Goal: Transaction & Acquisition: Purchase product/service

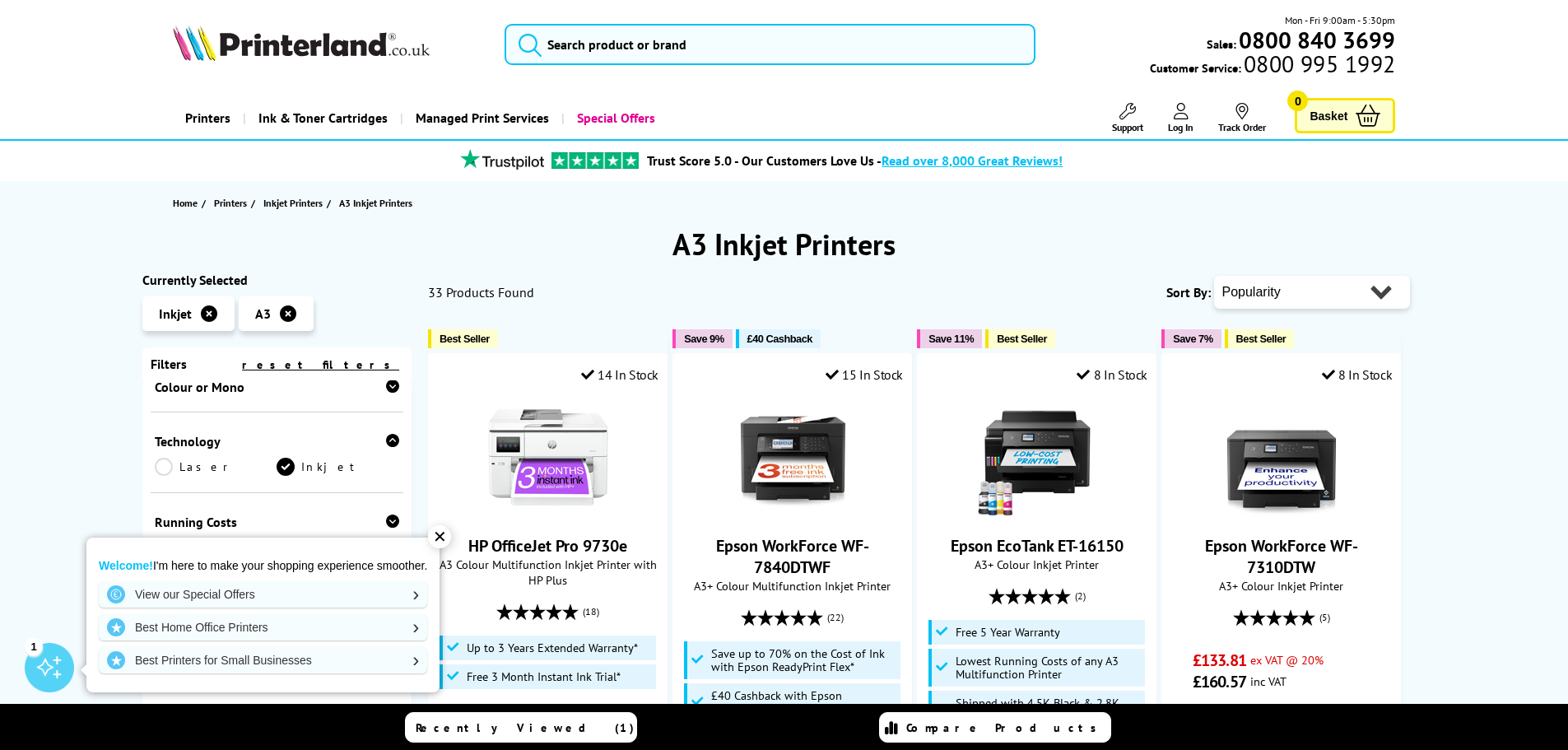
scroll to position [247, 0]
click at [449, 533] on div "✕" at bounding box center [439, 537] width 23 height 23
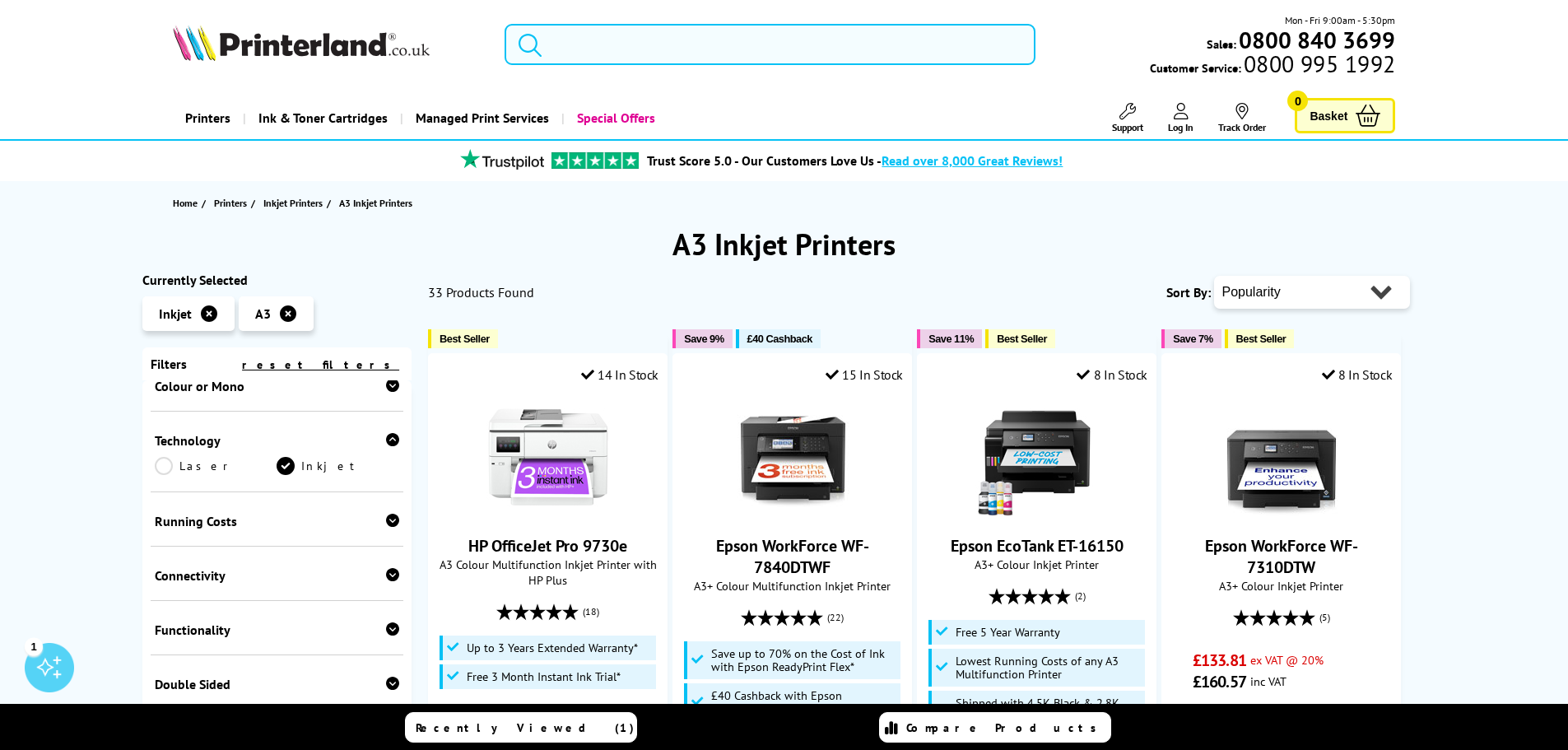
click at [631, 39] on input "search" at bounding box center [770, 44] width 531 height 41
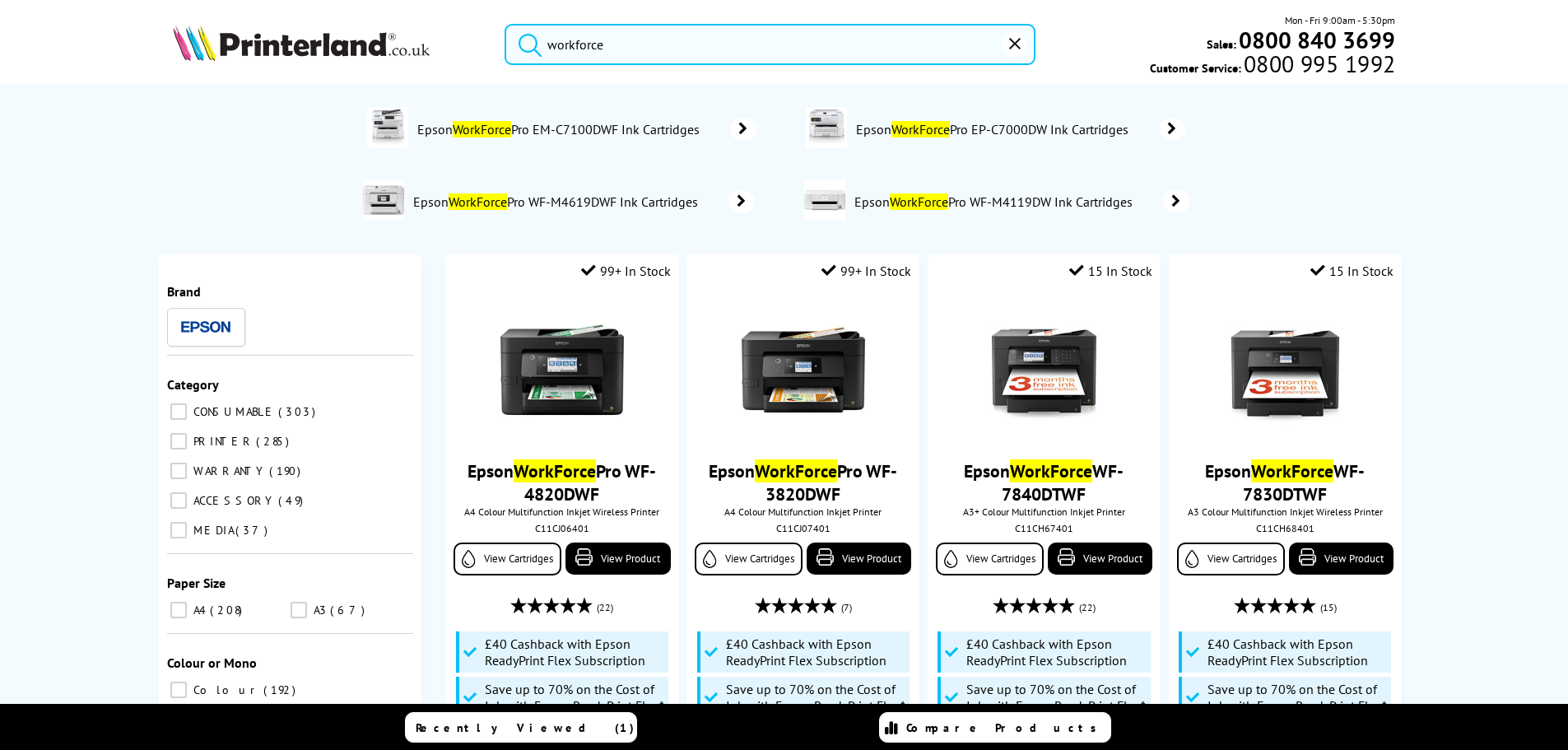
type input "workforce"
click at [506, 23] on button "submit" at bounding box center [526, 41] width 41 height 37
click at [643, 49] on input "workforce" at bounding box center [770, 44] width 531 height 41
click at [506, 23] on button "submit" at bounding box center [526, 41] width 41 height 37
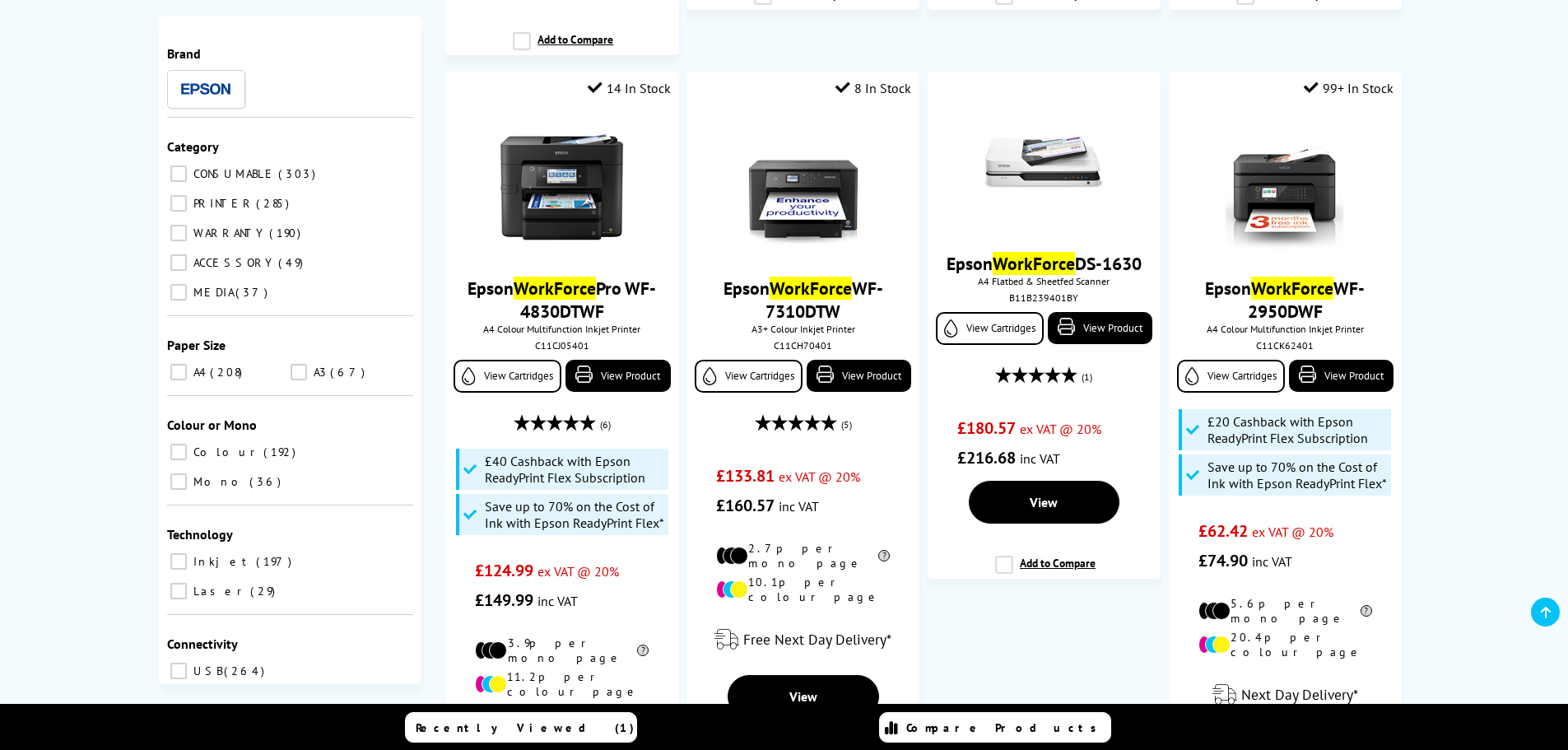
scroll to position [1070, 0]
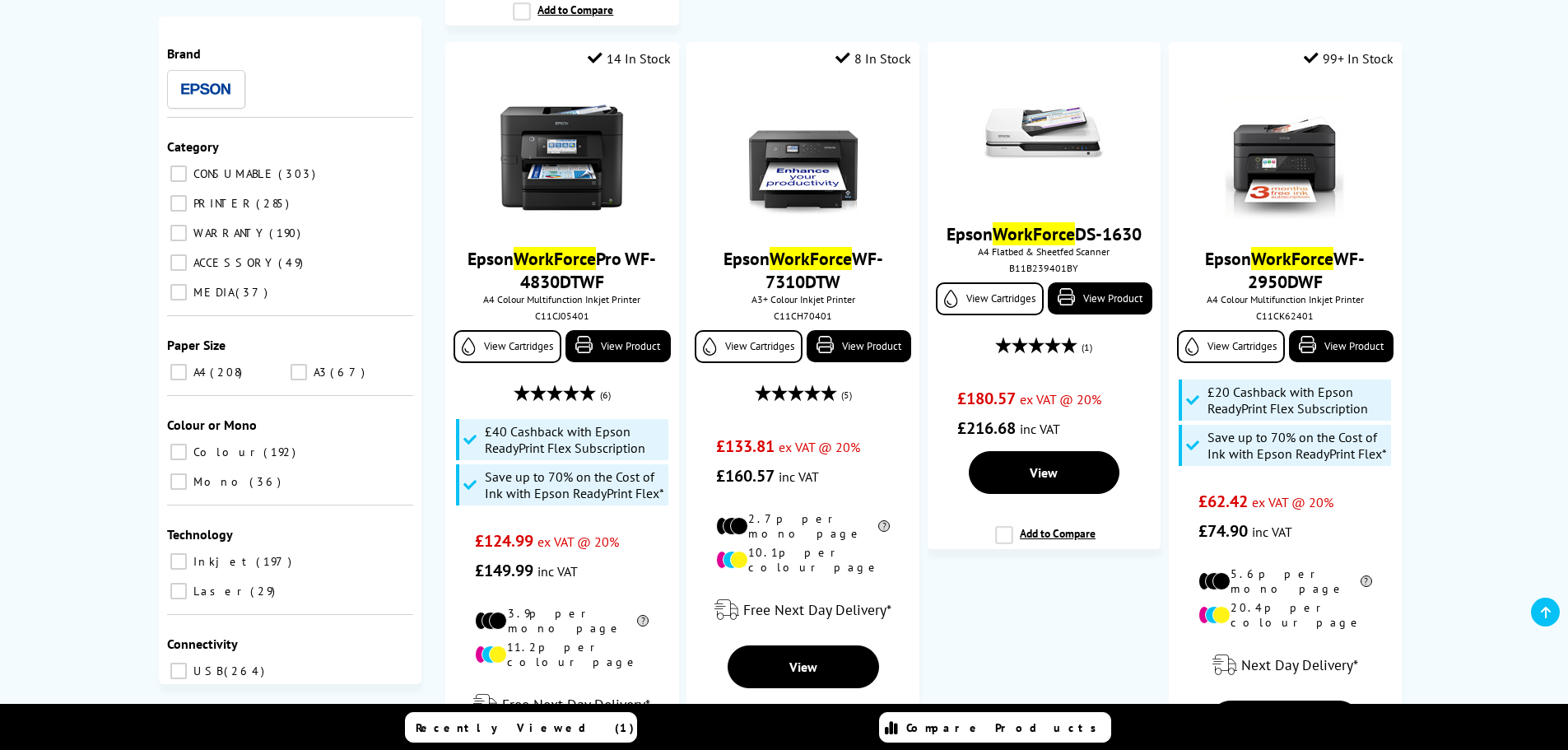
click at [299, 374] on input "A3 67" at bounding box center [299, 373] width 17 height 17
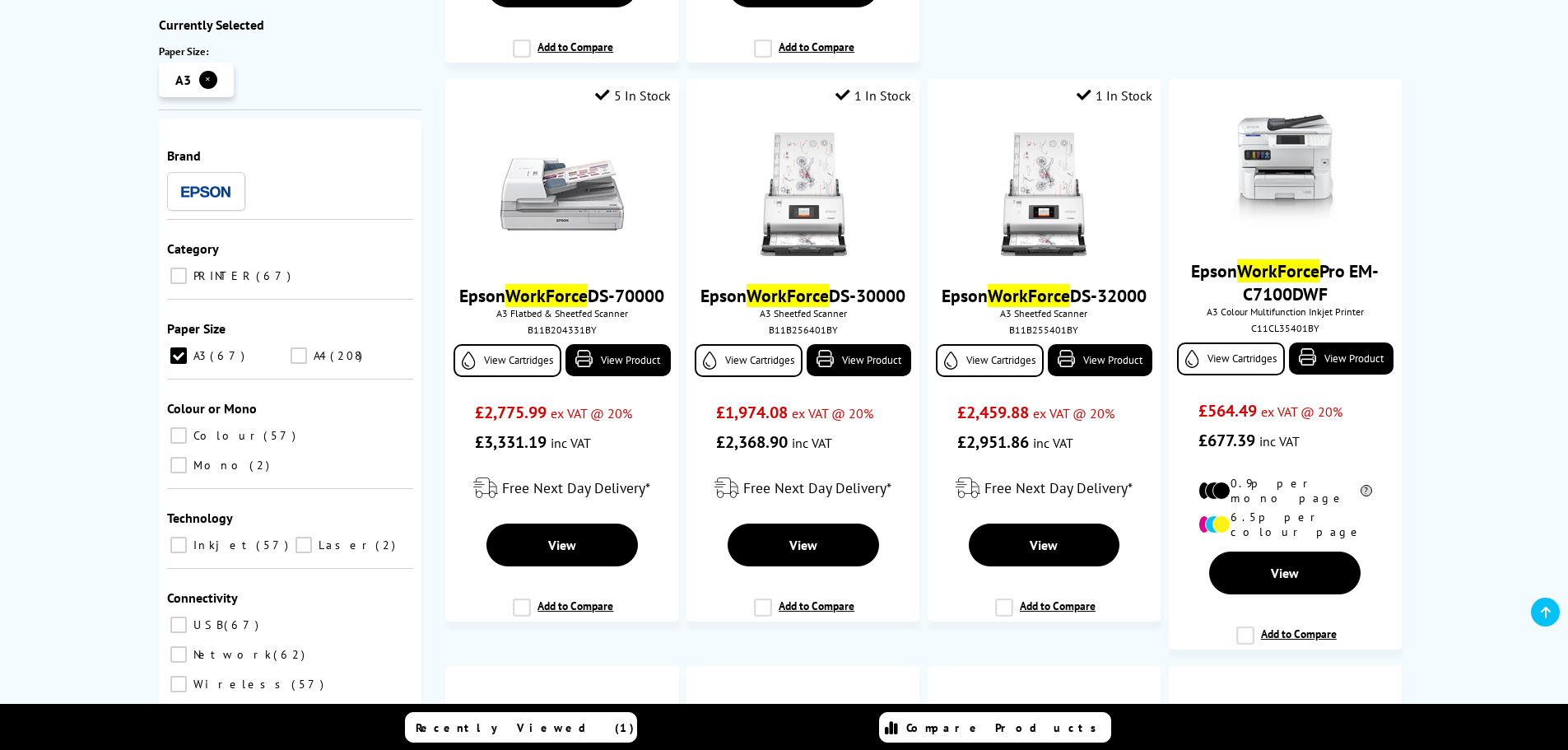
scroll to position [906, 0]
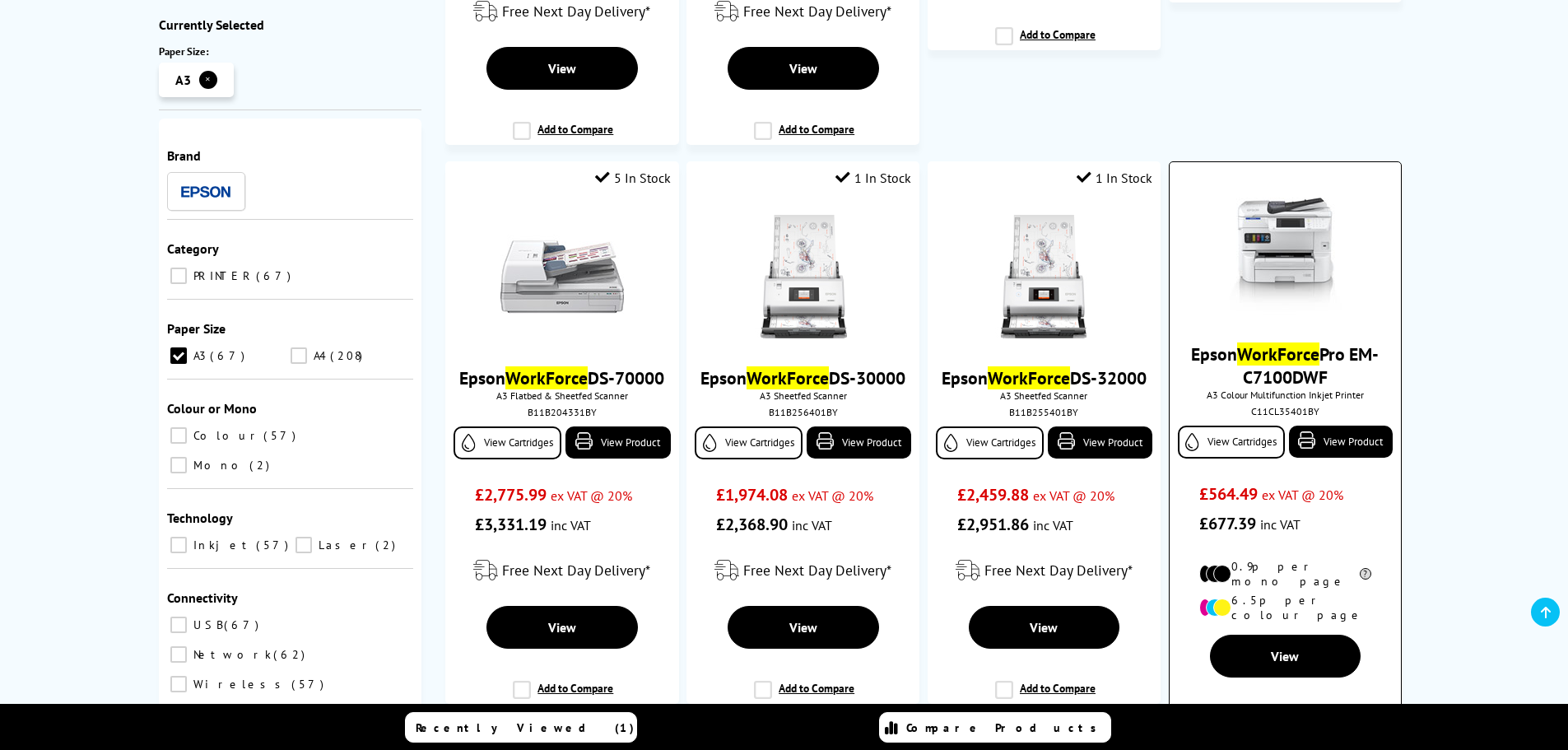
click at [1284, 214] on img at bounding box center [1285, 253] width 124 height 124
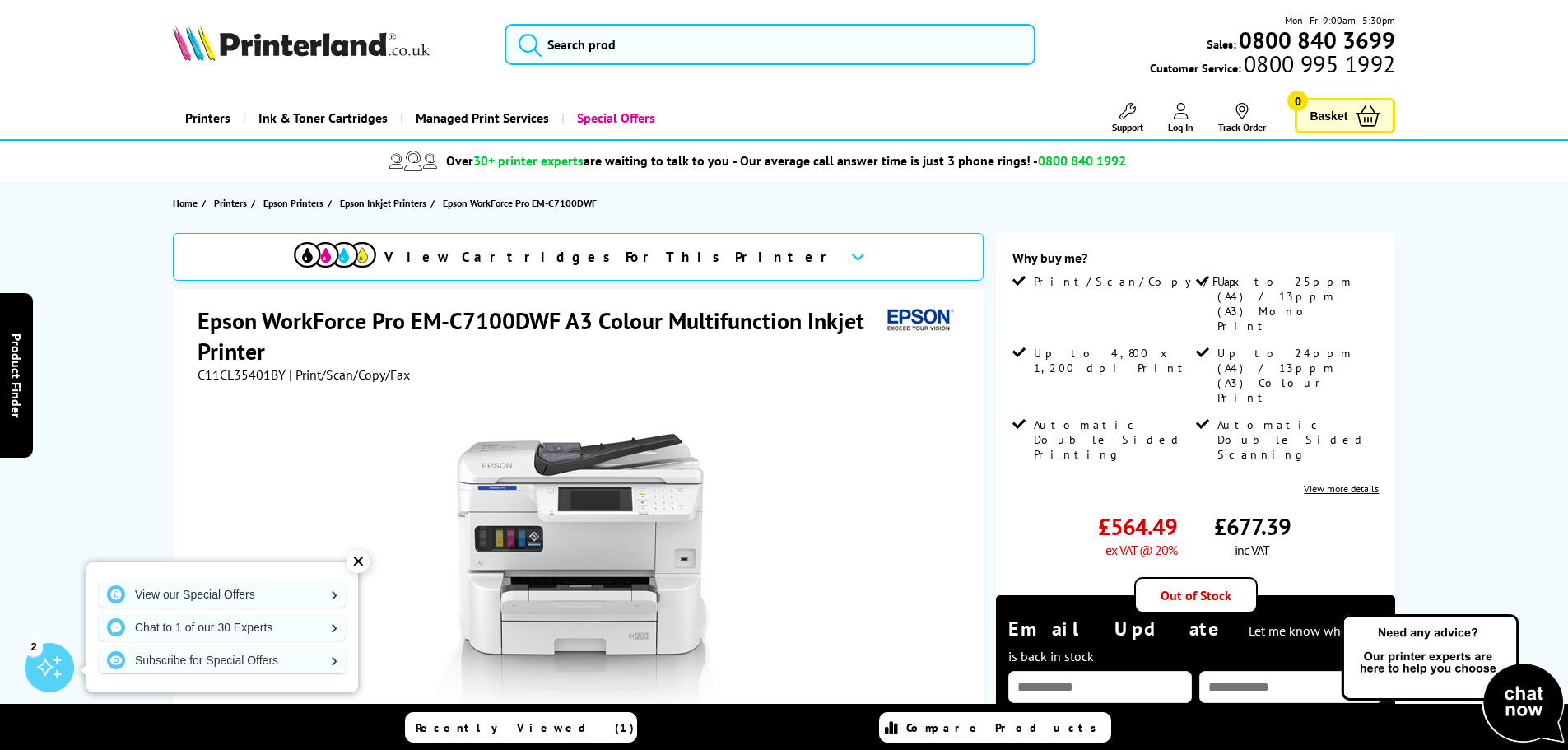
click at [359, 567] on div "✕" at bounding box center [358, 561] width 23 height 23
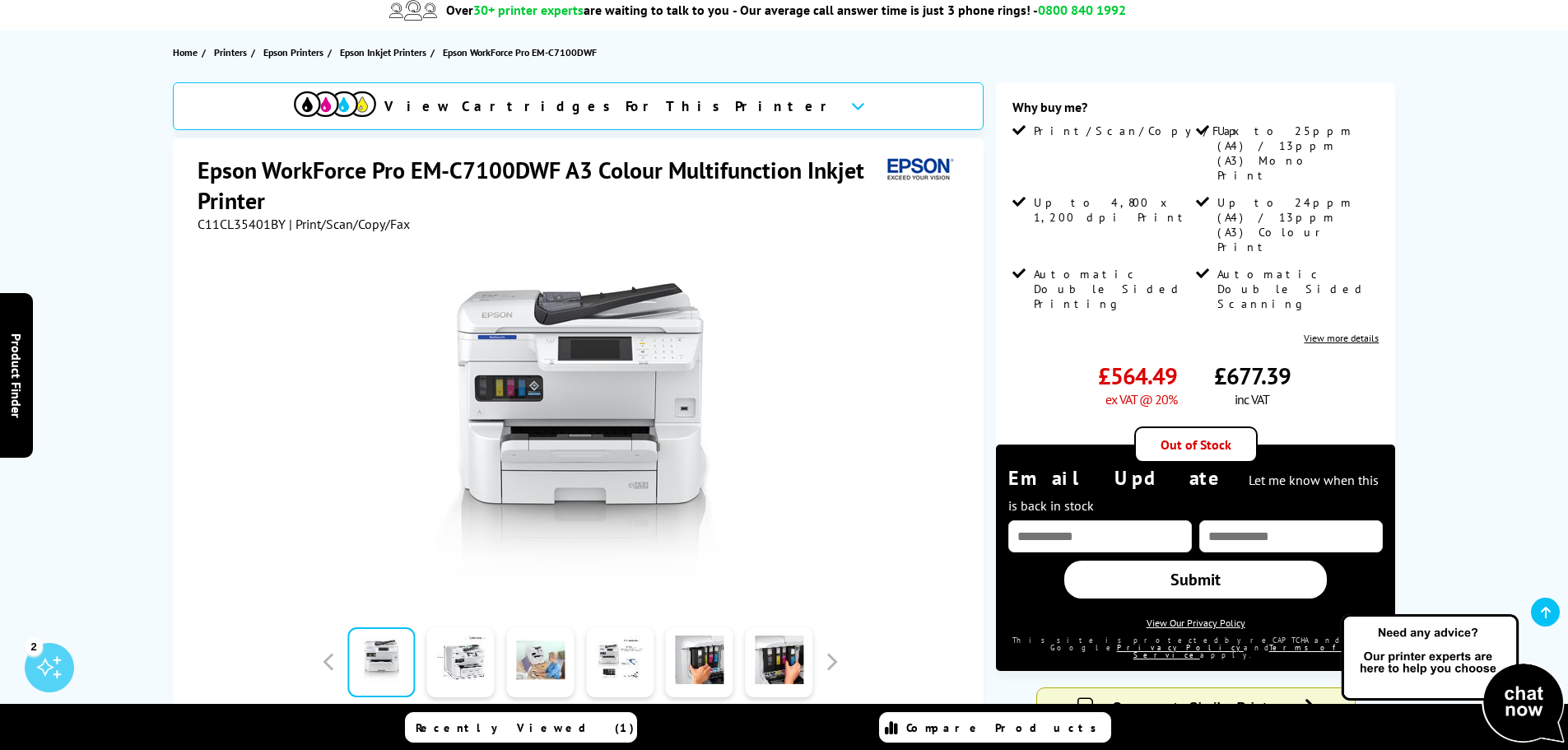
scroll to position [247, 0]
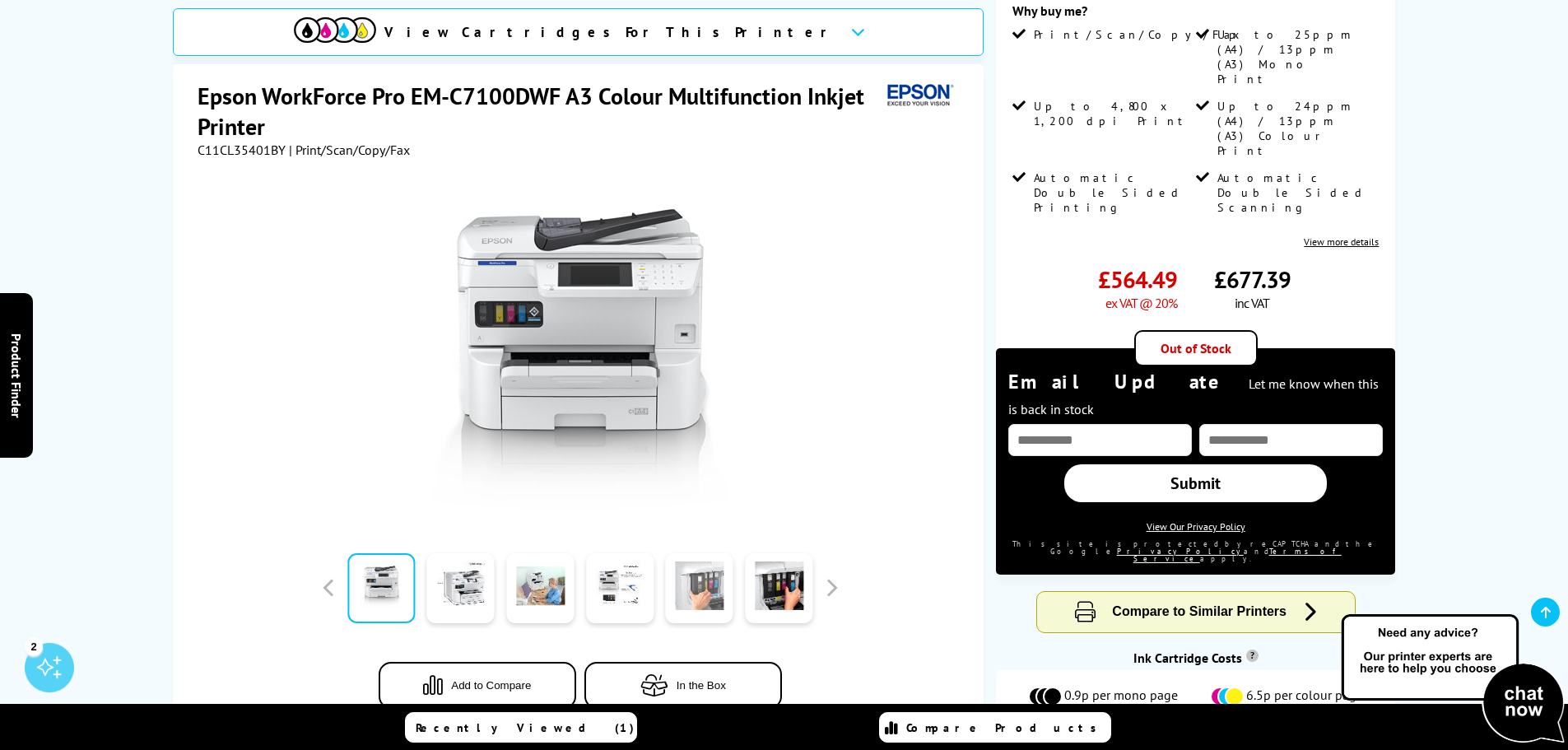
click at [706, 575] on link at bounding box center [700, 588] width 68 height 70
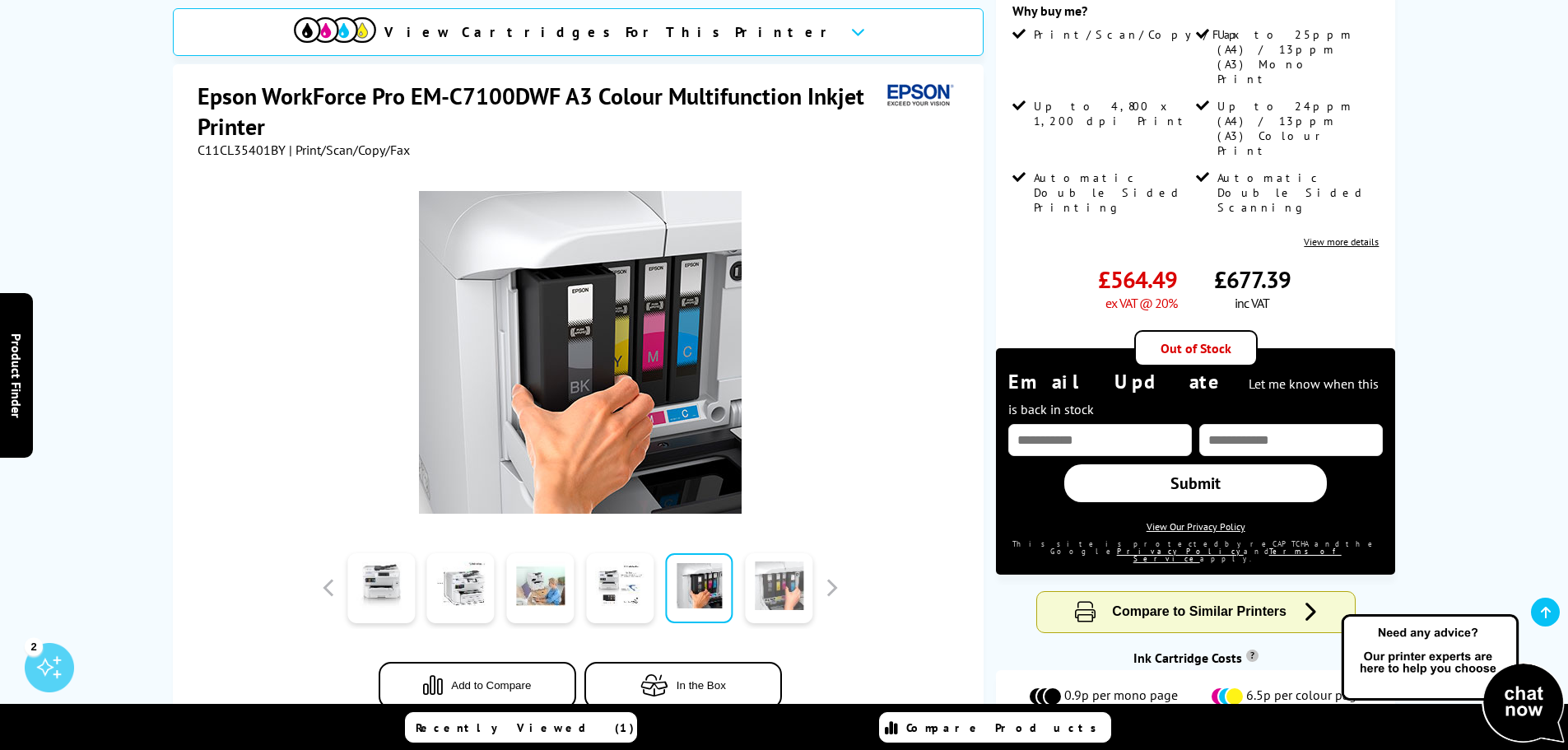
click at [765, 572] on link at bounding box center [779, 588] width 68 height 70
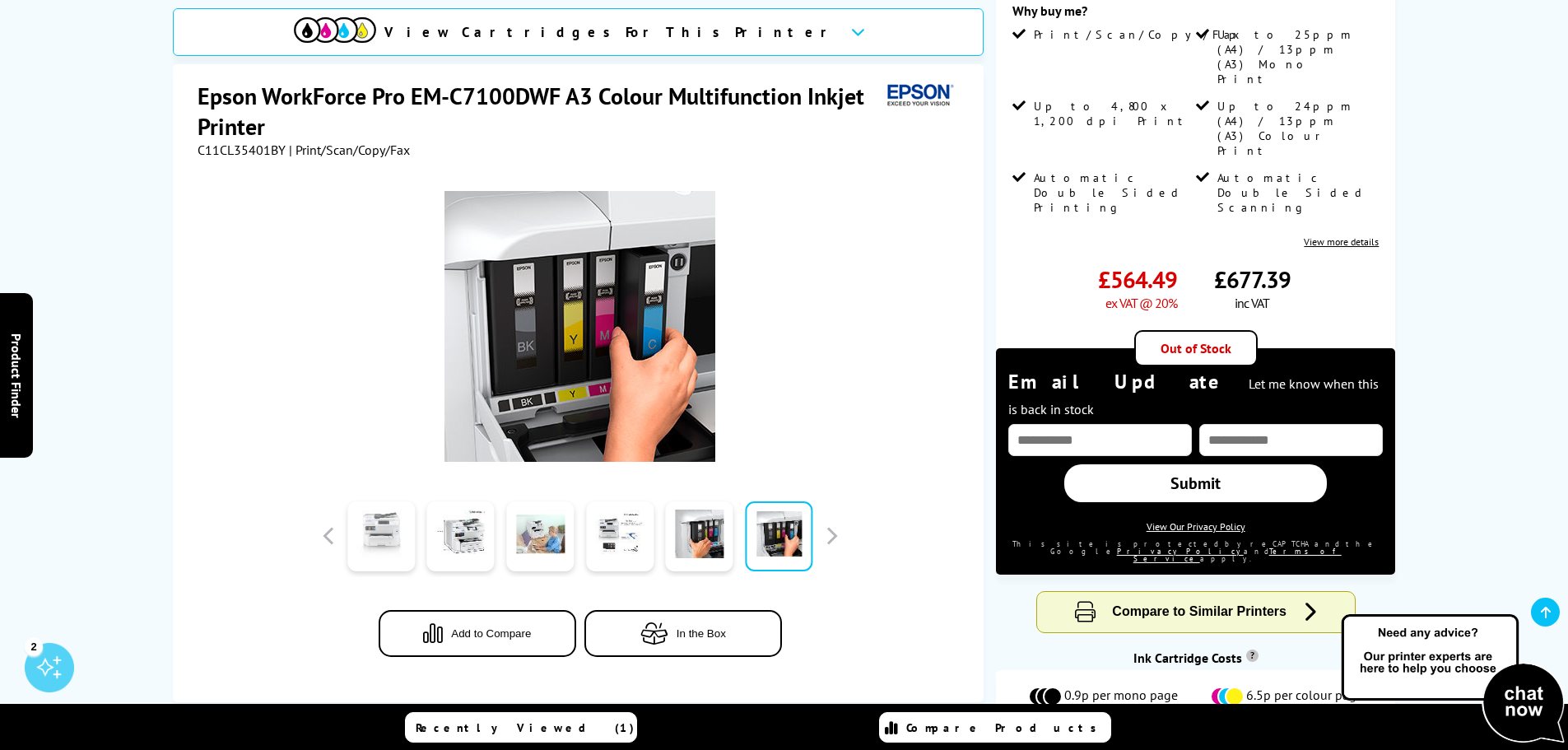
click at [358, 520] on link at bounding box center [381, 536] width 68 height 70
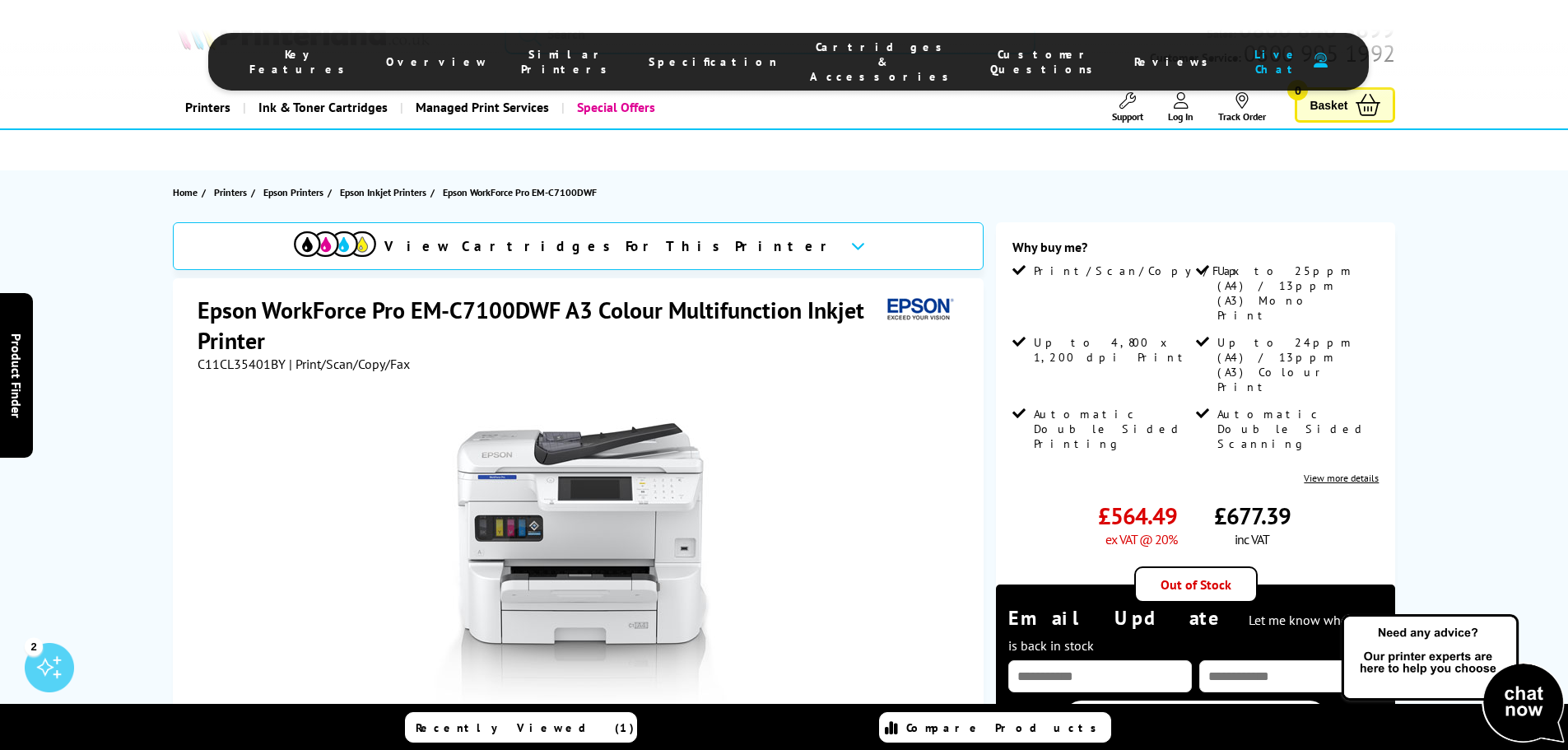
scroll to position [0, 0]
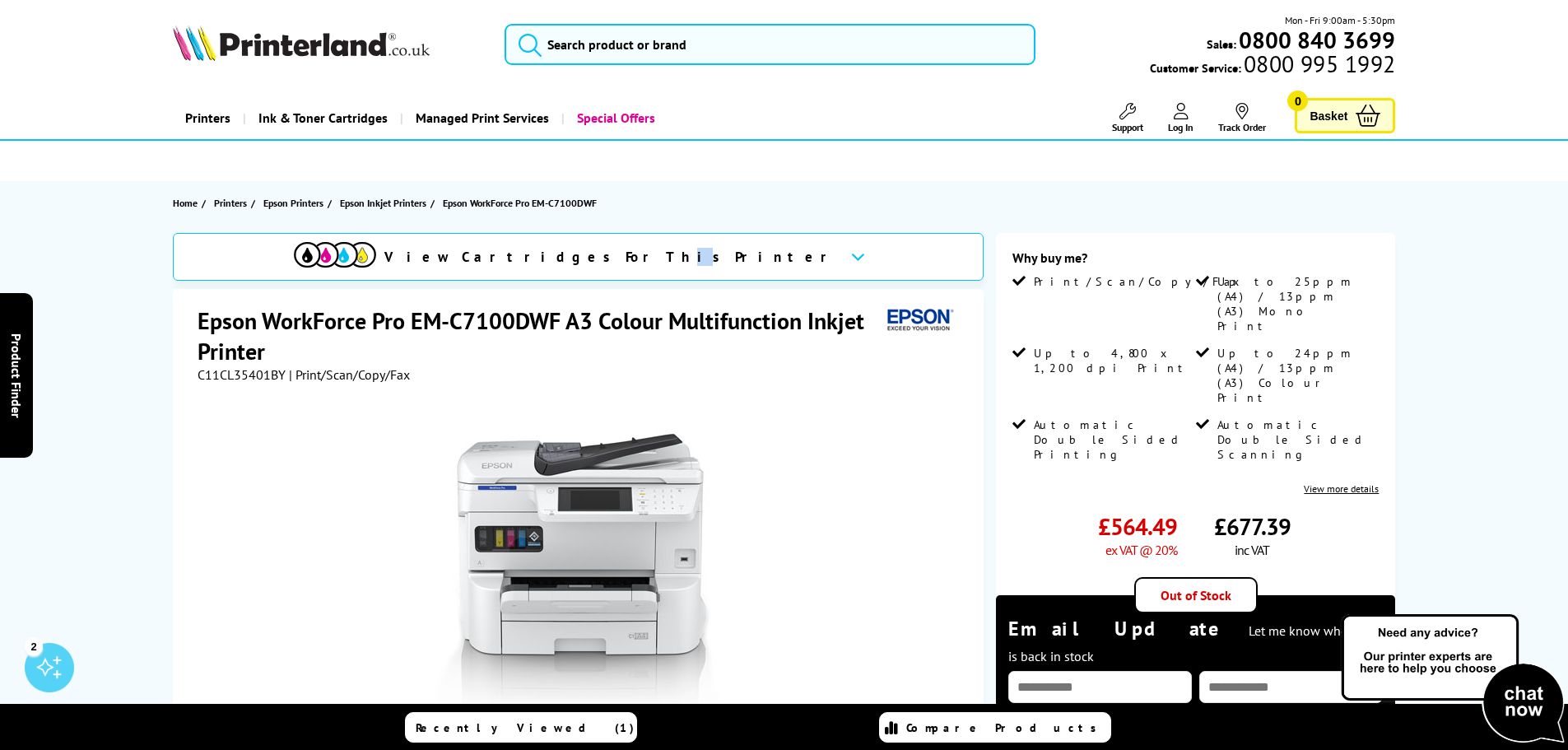
click at [653, 258] on span "View Cartridges For This Printer" at bounding box center [611, 256] width 452 height 18
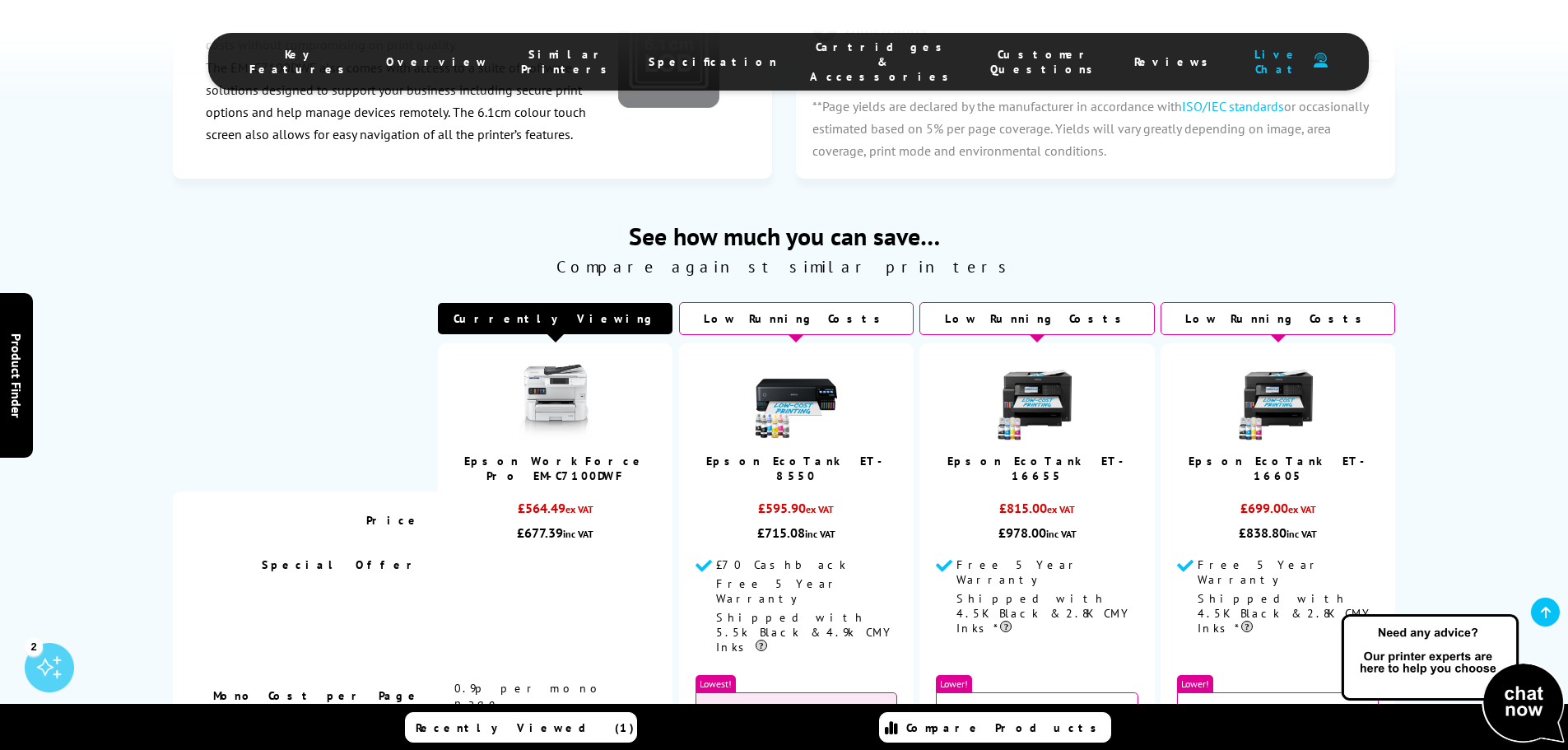
scroll to position [3750, 0]
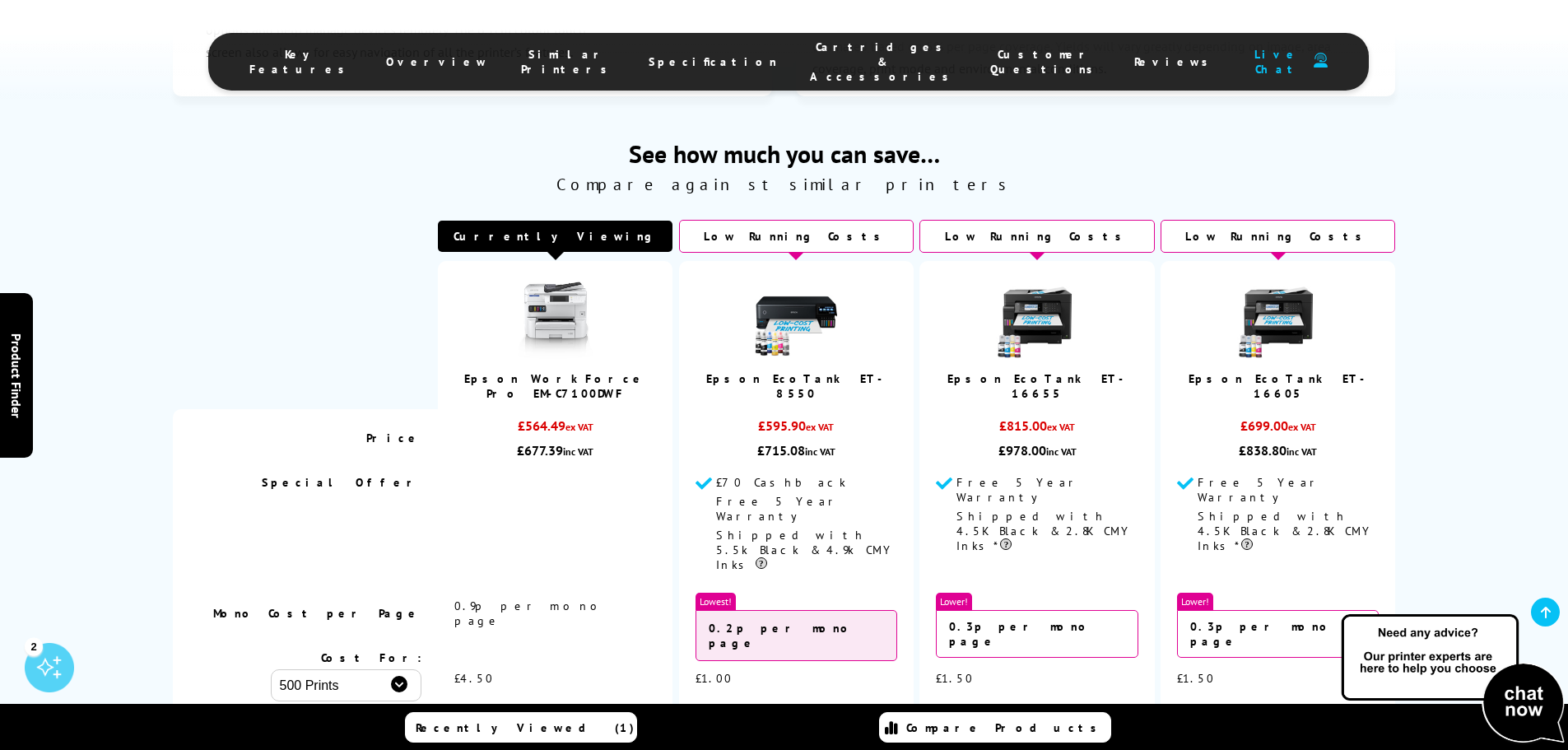
click at [401, 669] on select "500 Prints 1000 Prints 2000 Prints" at bounding box center [346, 685] width 151 height 32
click at [271, 669] on select "500 Prints 1000 Prints 2000 Prints" at bounding box center [346, 685] width 151 height 32
click at [395, 669] on select "500 Prints 1000 Prints 2000 Prints" at bounding box center [346, 685] width 151 height 32
select select "500"
click at [271, 669] on select "500 Prints 1000 Prints 2000 Prints" at bounding box center [346, 685] width 151 height 32
